Goal: Contribute content

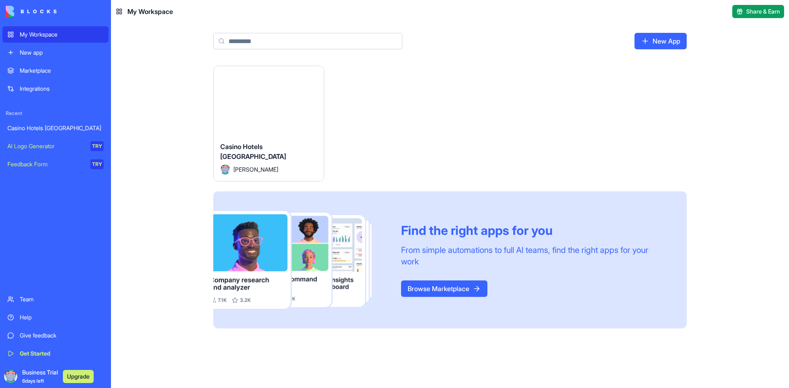
click at [68, 37] on div "My Workspace" at bounding box center [62, 34] width 84 height 8
click at [300, 135] on div "Casino Hotels [GEOGRAPHIC_DATA] [PERSON_NAME]" at bounding box center [269, 158] width 110 height 46
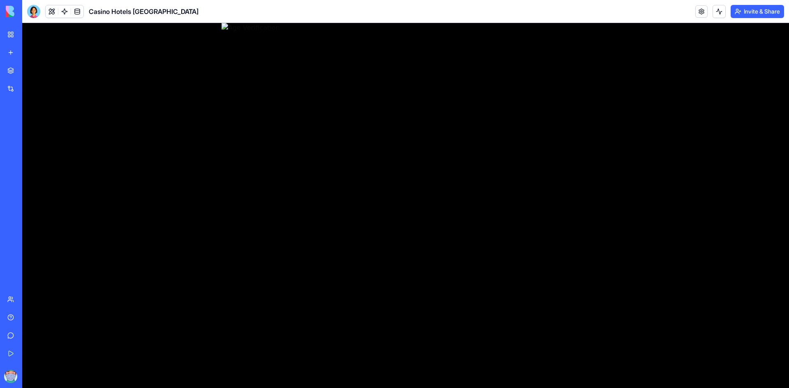
click at [321, 33] on img at bounding box center [406, 28] width 368 height 10
click at [33, 15] on div at bounding box center [33, 11] width 13 height 13
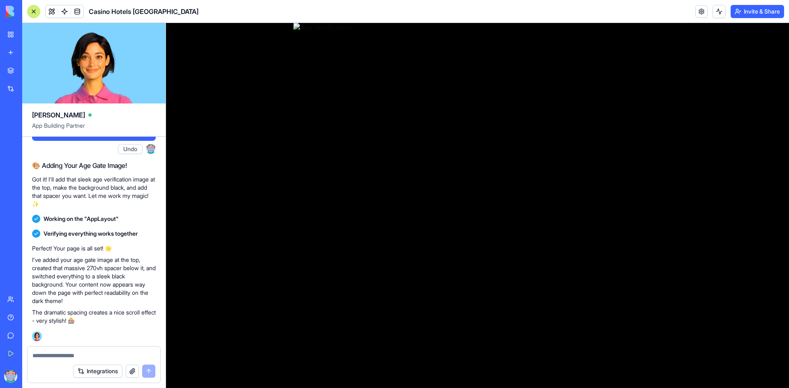
click at [71, 352] on textarea at bounding box center [93, 356] width 123 height 8
click at [608, 33] on img at bounding box center [477, 28] width 368 height 10
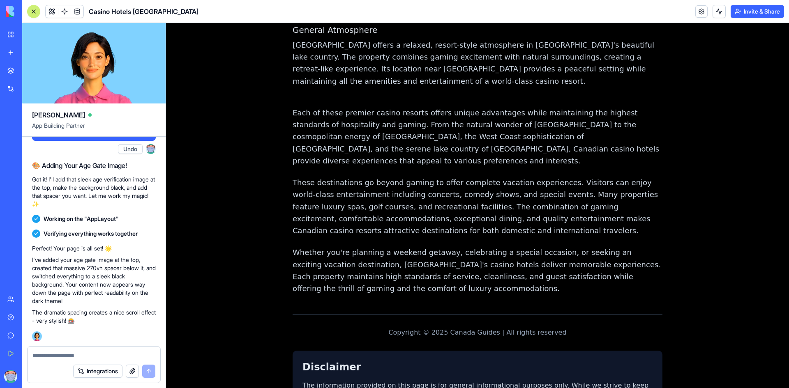
scroll to position [2581, 0]
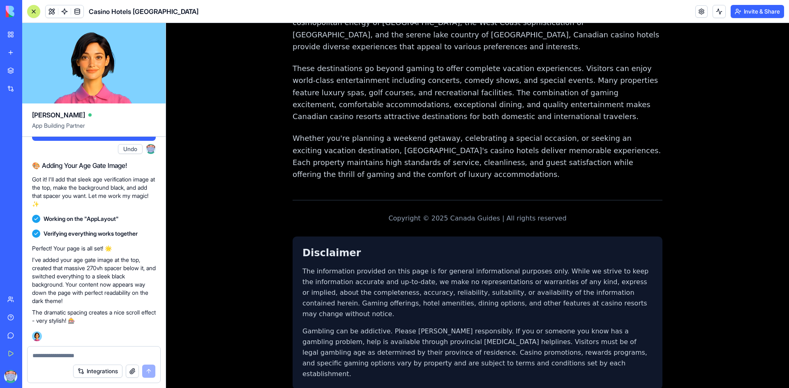
click at [132, 370] on button "button" at bounding box center [132, 371] width 13 height 13
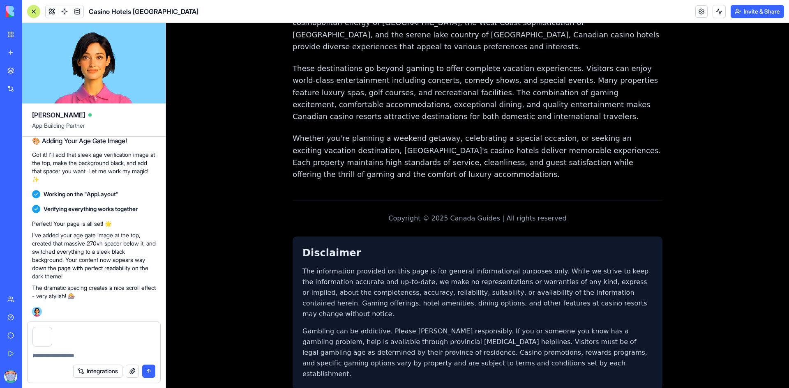
click at [69, 352] on textarea at bounding box center [93, 356] width 123 height 8
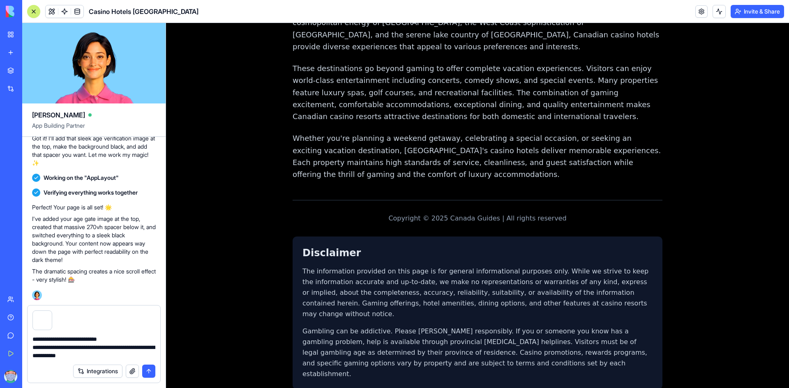
click at [108, 352] on textarea "**********" at bounding box center [93, 347] width 123 height 25
paste textarea "**********"
type textarea "**********"
click at [148, 369] on button "submit" at bounding box center [148, 371] width 13 height 13
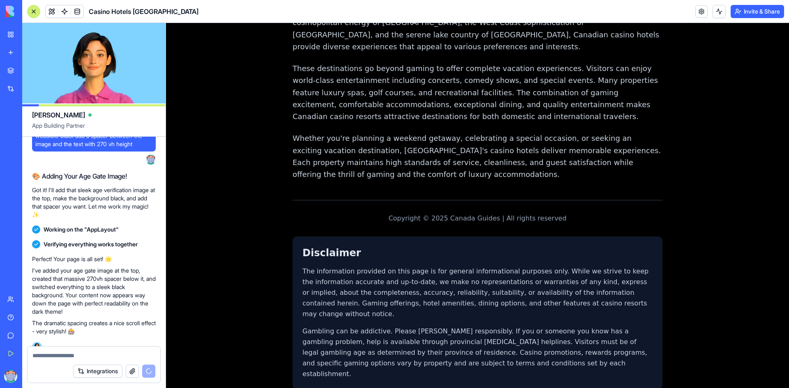
scroll to position [2267, 0]
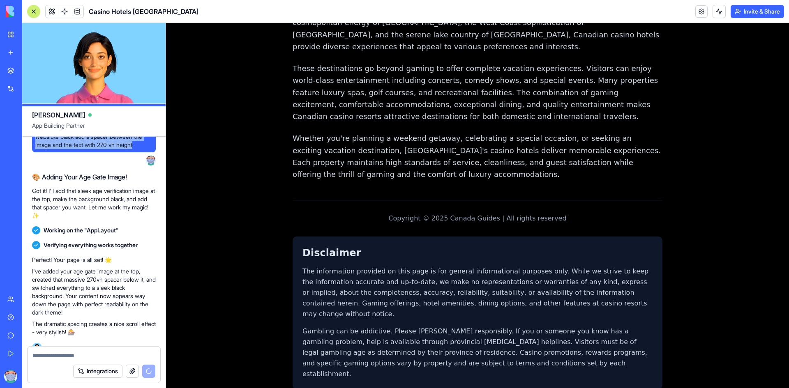
drag, startPoint x: 34, startPoint y: 241, endPoint x: 64, endPoint y: 249, distance: 31.0
click at [149, 152] on div "add this image at the top of the page before the text make the backgrround of t…" at bounding box center [94, 132] width 124 height 39
copy span "add this image at the top of the page before the text make the backgrround of t…"
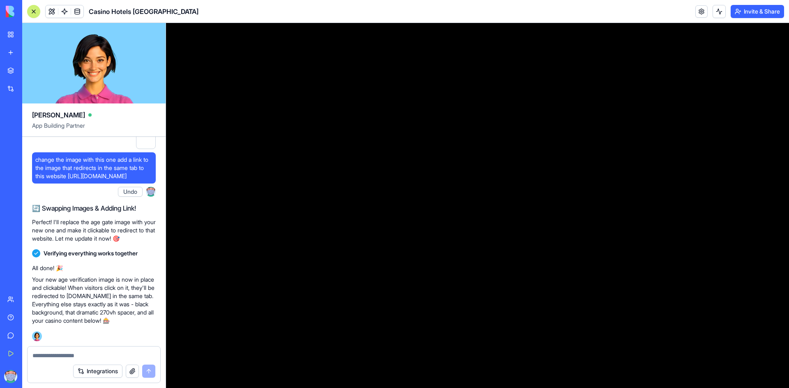
scroll to position [82, 0]
click at [759, 14] on button "Invite & Share" at bounding box center [757, 11] width 53 height 13
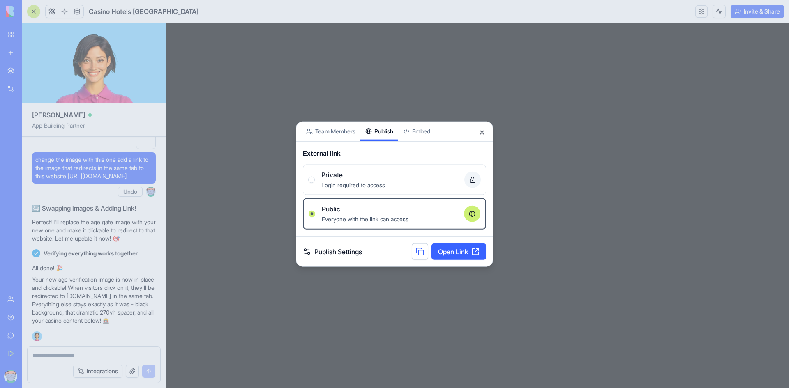
click at [393, 122] on button "Publish" at bounding box center [379, 131] width 38 height 19
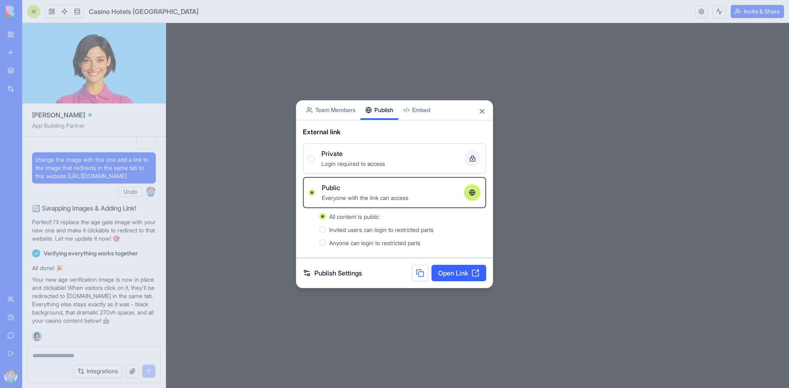
click at [469, 275] on link "Open Link" at bounding box center [459, 273] width 55 height 16
